Goal: Task Accomplishment & Management: Use online tool/utility

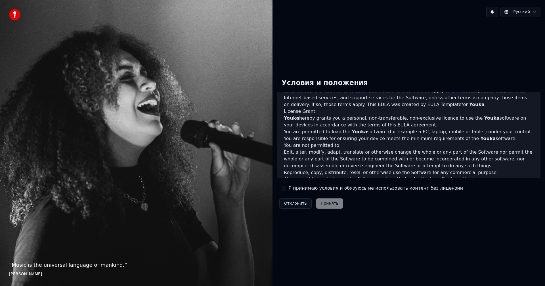
scroll to position [227, 0]
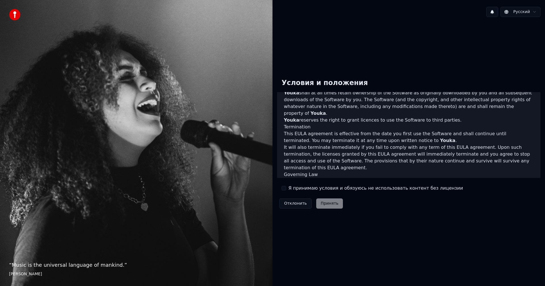
click at [322, 206] on div "Отклонить Принять" at bounding box center [311, 203] width 68 height 15
drag, startPoint x: 286, startPoint y: 189, endPoint x: 403, endPoint y: 187, distance: 117.5
click at [291, 188] on div "Я принимаю условия и обязуюсь не использовать контент без лицензии" at bounding box center [371, 188] width 181 height 7
click at [440, 188] on div "Условия и положения End-User License Agreement (EULA) of Youka This End-User Li…" at bounding box center [408, 142] width 263 height 137
click at [446, 188] on div "Условия и положения End-User License Agreement (EULA) of Youka This End-User Li…" at bounding box center [408, 142] width 263 height 137
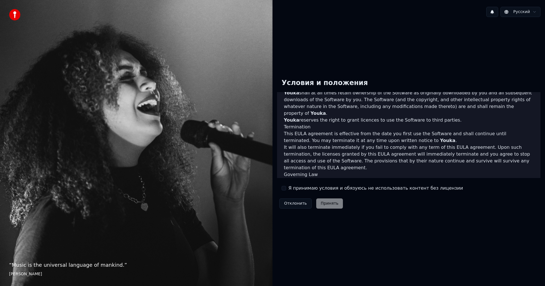
click at [454, 188] on div "Условия и положения End-User License Agreement (EULA) of Youka This End-User Li…" at bounding box center [408, 142] width 263 height 137
click at [300, 189] on label "Я принимаю условия и обязуюсь не использовать контент без лицензии" at bounding box center [375, 188] width 174 height 7
click at [296, 189] on label "Я принимаю условия и обязуюсь не использовать контент без лицензии" at bounding box center [375, 188] width 174 height 7
click at [283, 186] on button "Я принимаю условия и обязуюсь не использовать контент без лицензии" at bounding box center [283, 188] width 5 height 5
click at [285, 186] on button "Я принимаю условия и обязуюсь не использовать контент без лицензии" at bounding box center [283, 188] width 5 height 5
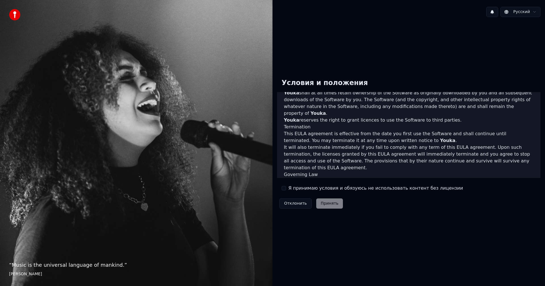
click at [285, 188] on div "Я принимаю условия и обязуюсь не использовать контент без лицензии" at bounding box center [371, 188] width 181 height 7
click at [282, 188] on button "Я принимаю условия и обязуюсь не использовать контент без лицензии" at bounding box center [283, 188] width 5 height 5
click at [327, 205] on button "Принять" at bounding box center [329, 204] width 27 height 10
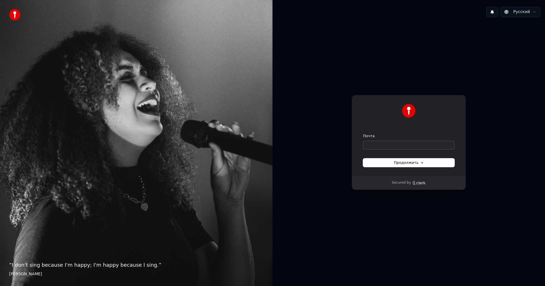
click at [379, 148] on input "Почта" at bounding box center [408, 145] width 91 height 9
paste input "**********"
click at [389, 160] on button "Продолжить" at bounding box center [408, 163] width 91 height 9
type input "**********"
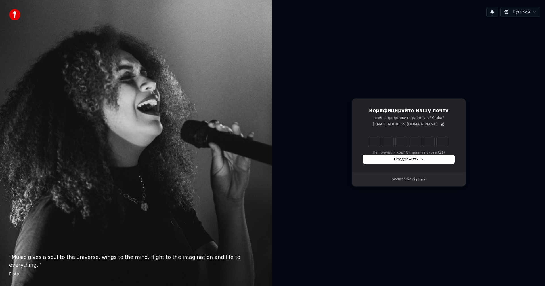
type input "******"
type input "*"
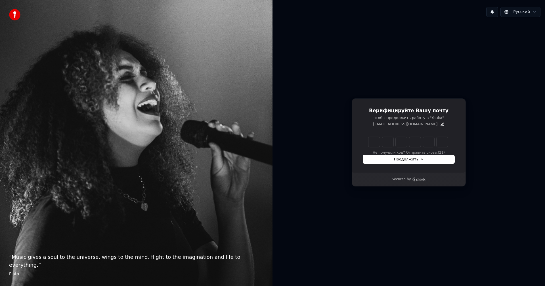
type input "*"
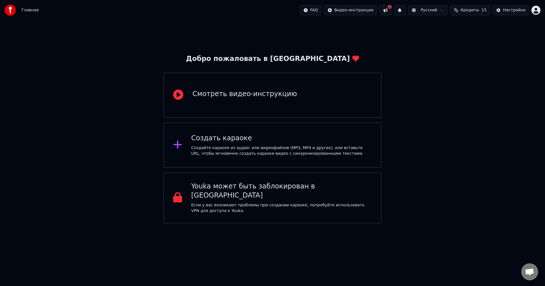
click at [269, 131] on div "Создать караоке Создайте караоке из аудио- или видеофайлов (MP3, MP4 и других),…" at bounding box center [272, 145] width 218 height 45
click at [272, 92] on div "Смотреть видео-инструкцию" at bounding box center [244, 94] width 104 height 9
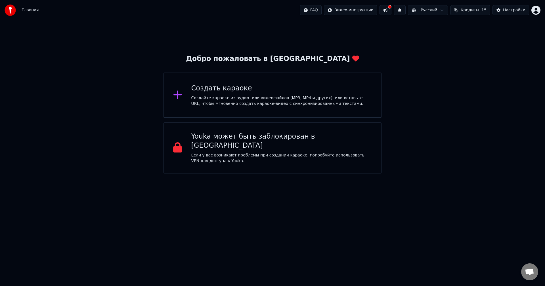
click at [34, 9] on span "Главная" at bounding box center [30, 10] width 17 height 6
click at [257, 110] on div "Создать караоке Создайте караоке из аудио- или видеофайлов (MP3, MP4 и других),…" at bounding box center [272, 95] width 218 height 45
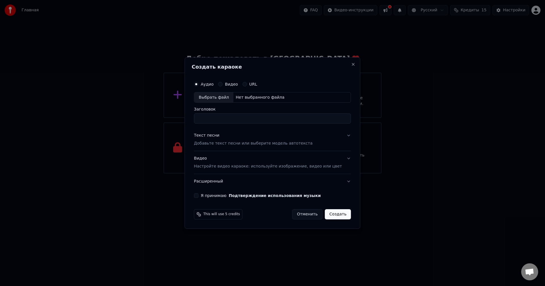
click at [237, 83] on label "Видео" at bounding box center [231, 84] width 13 height 4
click at [222, 83] on button "Видео" at bounding box center [220, 84] width 5 height 5
click at [263, 98] on div "Нет выбранного файла" at bounding box center [259, 98] width 53 height 6
click at [265, 164] on p "Настройте видео караоке: используйте изображение, видео или цвет" at bounding box center [268, 167] width 148 height 6
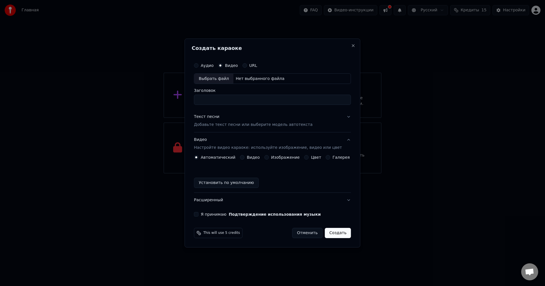
click at [249, 158] on div "Видео" at bounding box center [250, 157] width 20 height 5
click at [244, 157] on button "Видео" at bounding box center [242, 157] width 5 height 5
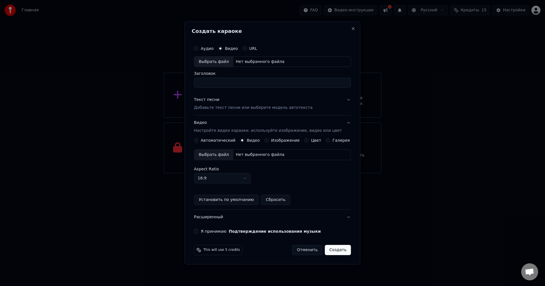
click at [257, 157] on div "Нет выбранного файла" at bounding box center [259, 155] width 53 height 6
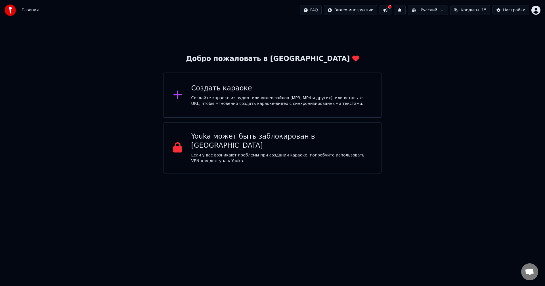
click at [235, 155] on p "Если у вас возникают проблемы при создании караоке, попробуйте использовать VPN…" at bounding box center [281, 158] width 181 height 11
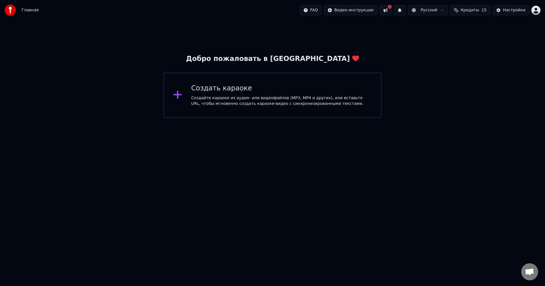
click at [356, 9] on html "Главная FAQ Видео-инструкции Русский Кредиты 15 Настройки Добро пожаловать в Yo…" at bounding box center [272, 59] width 545 height 118
click at [537, 13] on html "Главная FAQ Видео-инструкции Русский Кредиты 15 Настройки Добро пожаловать в Yo…" at bounding box center [272, 59] width 545 height 118
click at [537, 12] on html "Главная FAQ Видео-инструкции Русский Кредиты 15 Настройки Добро пожаловать в Yo…" at bounding box center [272, 59] width 545 height 118
click at [209, 104] on html "Главная FAQ Видео-инструкции Русский Кредиты 15 Настройки Добро пожаловать в Yo…" at bounding box center [272, 59] width 545 height 118
drag, startPoint x: 33, startPoint y: 11, endPoint x: 12, endPoint y: 10, distance: 21.3
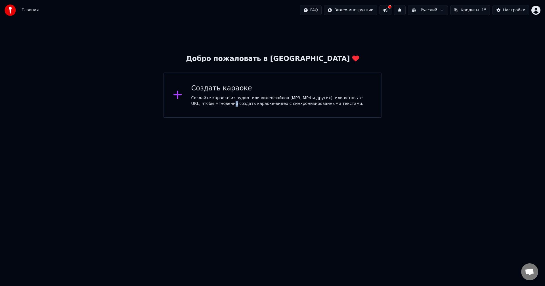
click at [33, 11] on span "Главная" at bounding box center [30, 10] width 17 height 6
click at [0, 9] on div "Главная FAQ Видео-инструкции Русский Кредиты 15 Настройки" at bounding box center [272, 10] width 545 height 20
click at [5, 8] on div "Главная FAQ Видео-инструкции Русский Кредиты 15 Настройки" at bounding box center [272, 10] width 545 height 20
click at [15, 9] on img at bounding box center [10, 10] width 11 height 11
click at [16, 9] on img at bounding box center [10, 10] width 11 height 11
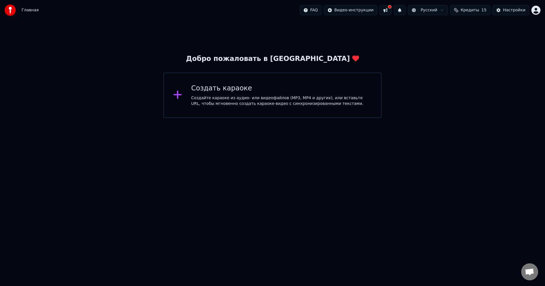
click at [285, 118] on html "Главная FAQ Видео-инструкции Русский Кредиты 15 Настройки Добро пожаловать в Yo…" at bounding box center [272, 59] width 545 height 118
click at [236, 87] on div "Создать караоке" at bounding box center [281, 88] width 181 height 9
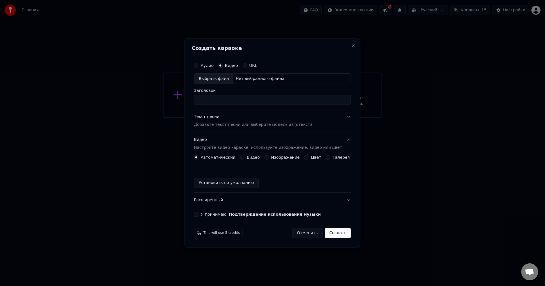
click at [333, 238] on button "Создать" at bounding box center [338, 233] width 26 height 10
